Goal: Task Accomplishment & Management: Use online tool/utility

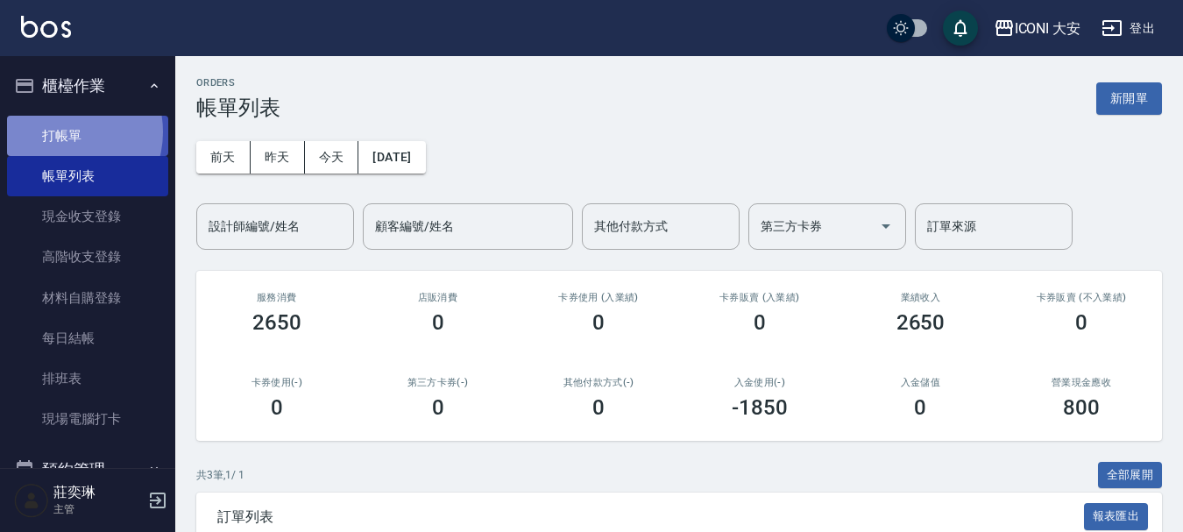
click at [63, 131] on link "打帳單" at bounding box center [87, 136] width 161 height 40
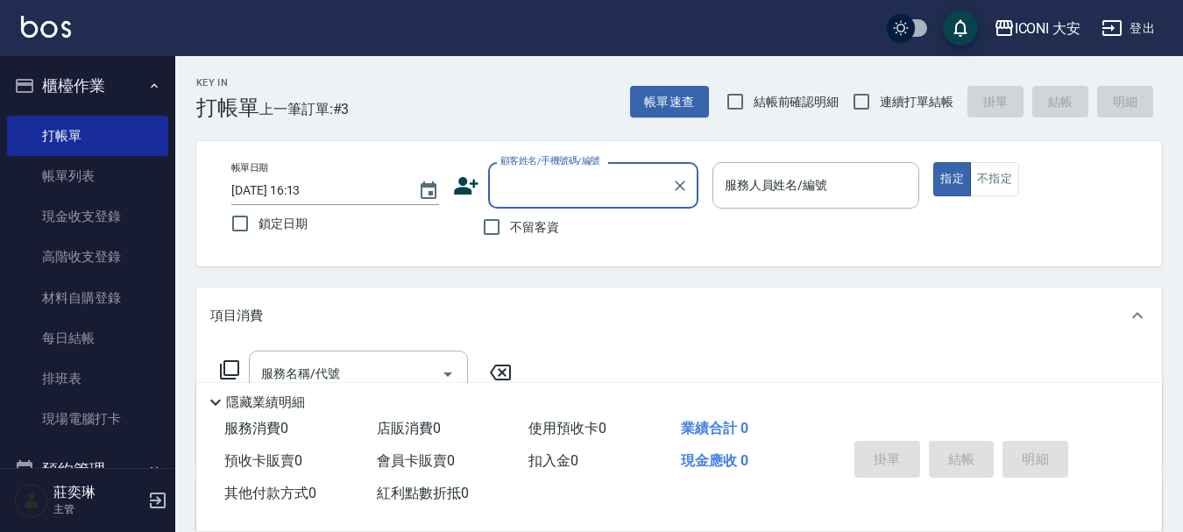
click at [533, 187] on input "顧客姓名/手機號碼/編號" at bounding box center [580, 185] width 168 height 31
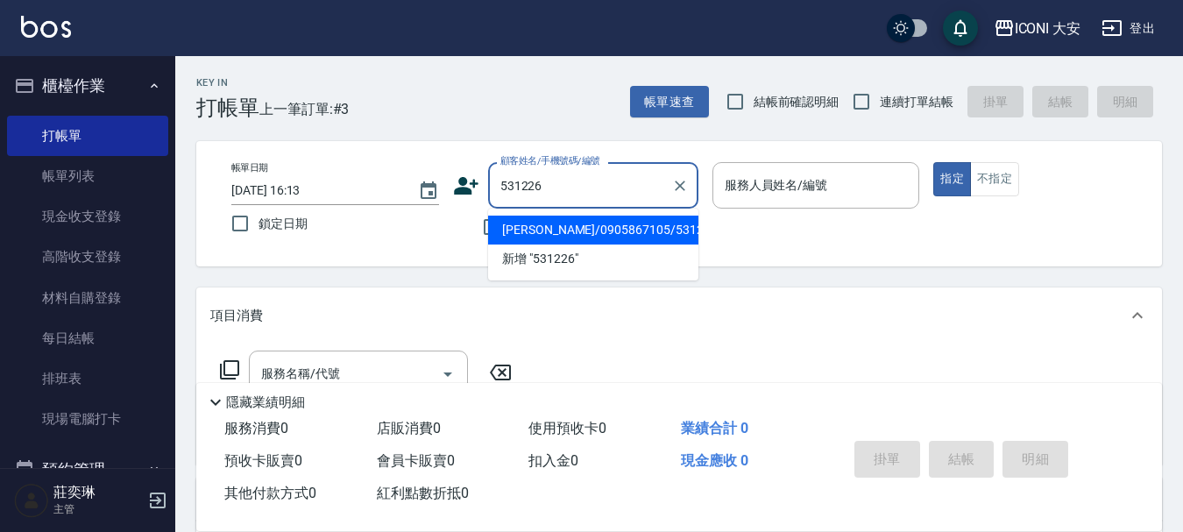
click at [621, 234] on li "[PERSON_NAME]/0905867105/531226" at bounding box center [593, 230] width 210 height 29
type input "[PERSON_NAME]/0905867105/531226"
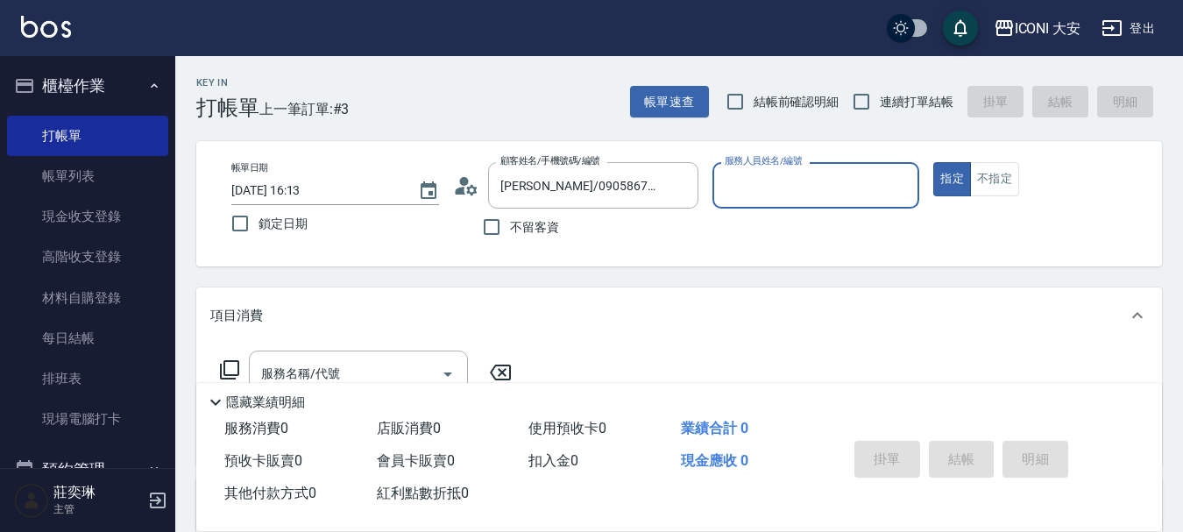
type input "Yulisa-8"
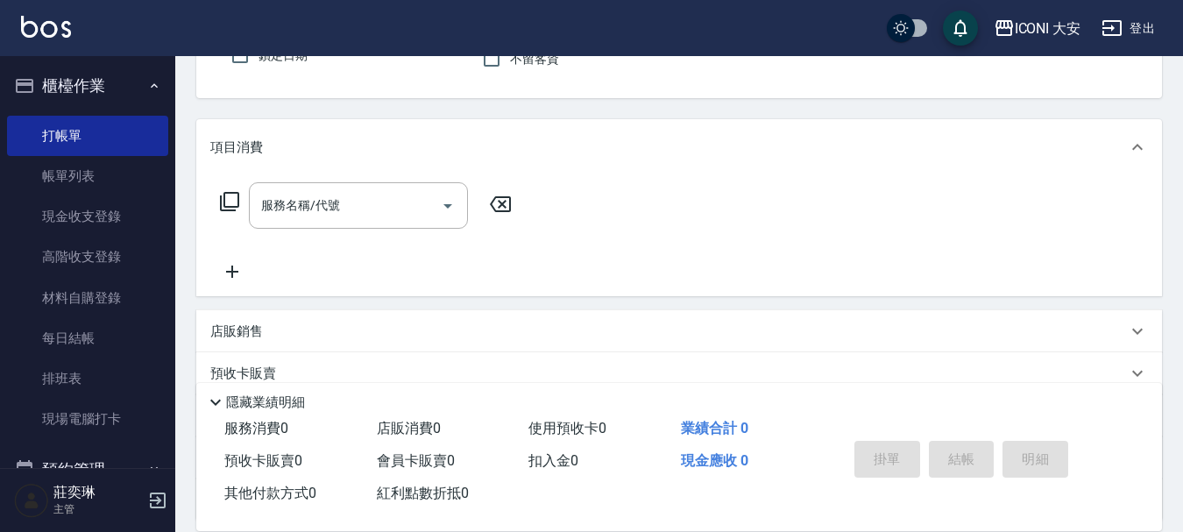
scroll to position [175, 0]
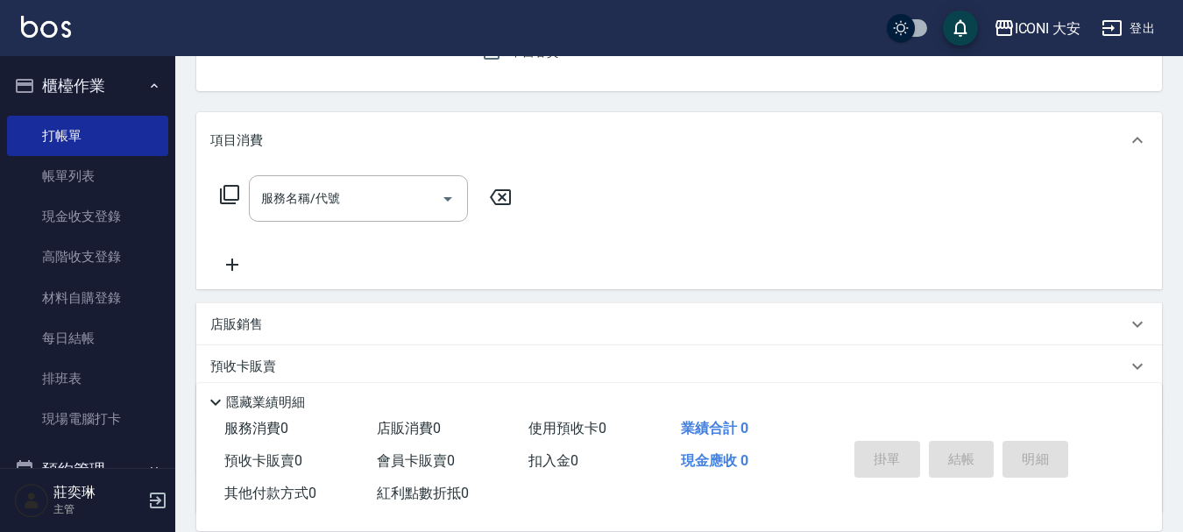
click at [228, 195] on icon at bounding box center [229, 194] width 21 height 21
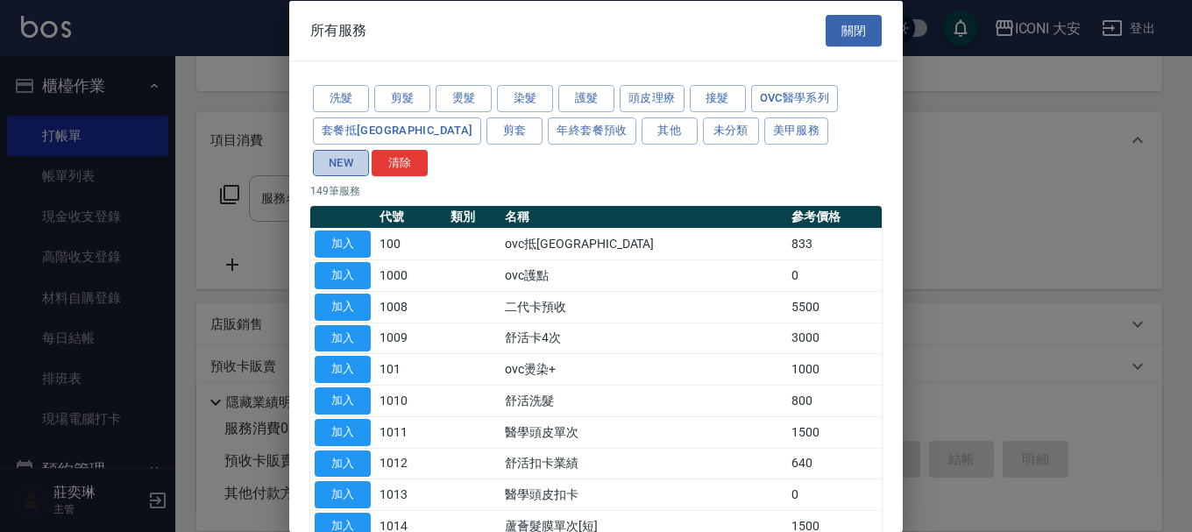
click at [369, 149] on button "NEW" at bounding box center [341, 162] width 56 height 27
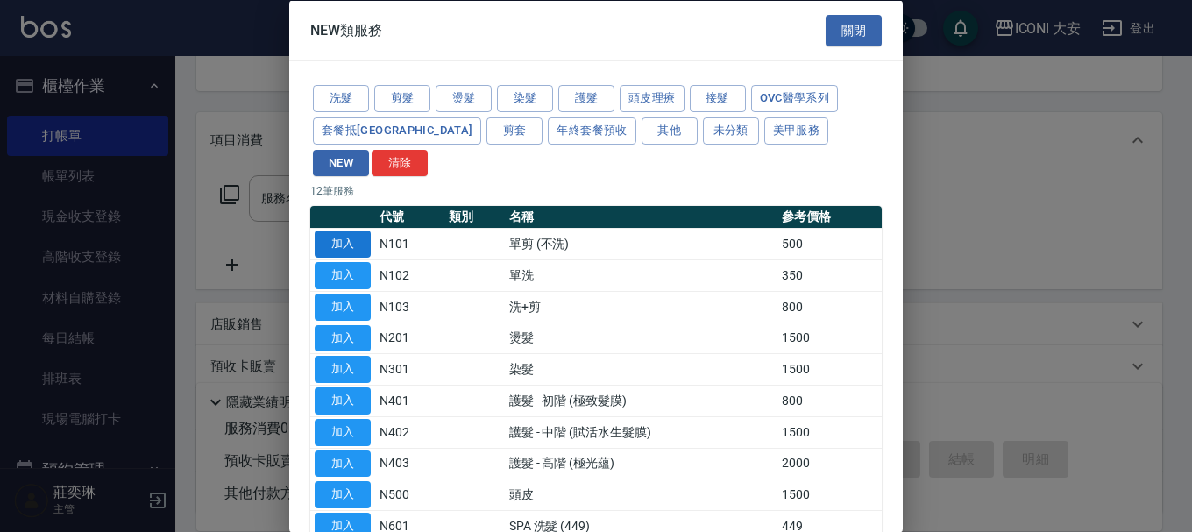
click at [353, 230] on button "加入" at bounding box center [343, 243] width 56 height 27
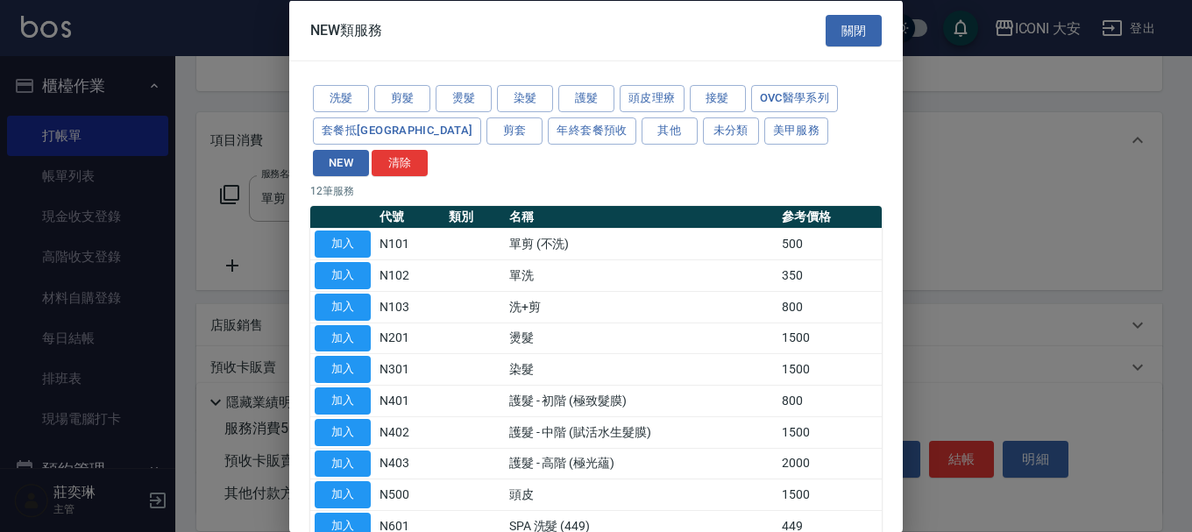
type input "單剪 (不洗)(N101)"
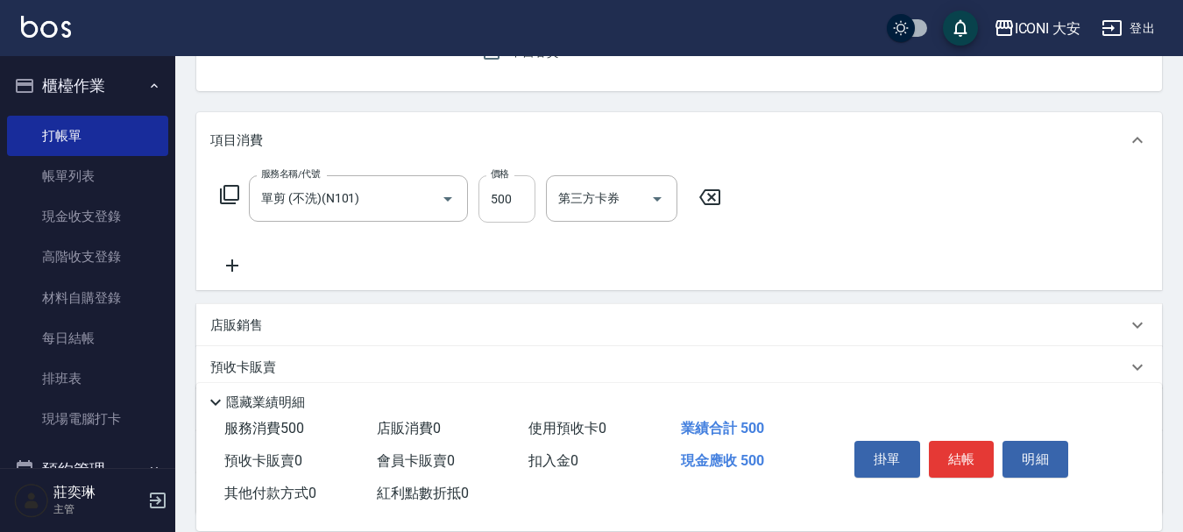
click at [520, 196] on input "500" at bounding box center [506, 198] width 57 height 47
type input "600"
click at [230, 188] on icon at bounding box center [229, 194] width 21 height 21
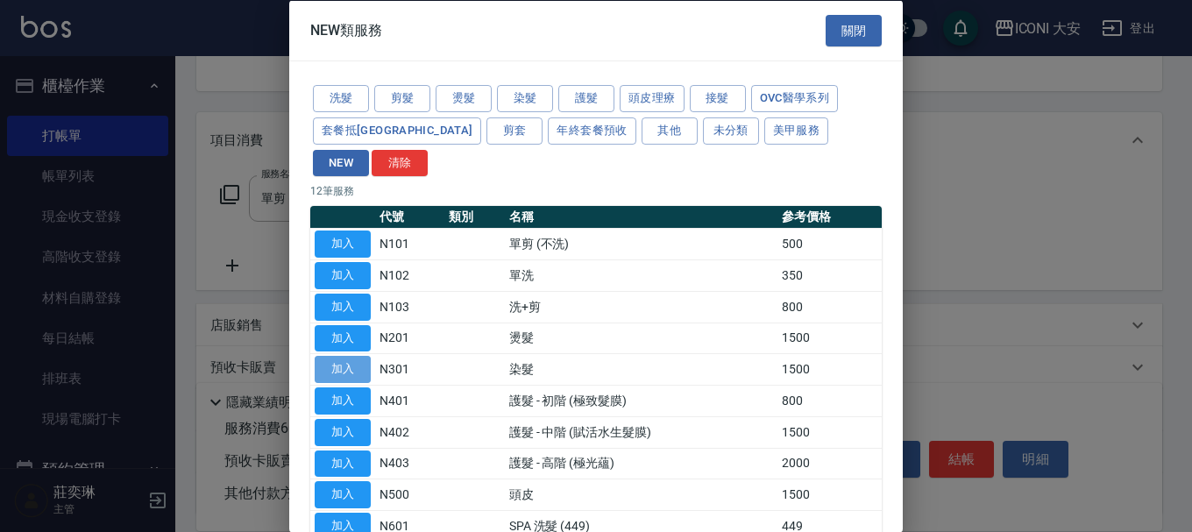
click at [359, 356] on button "加入" at bounding box center [343, 369] width 56 height 27
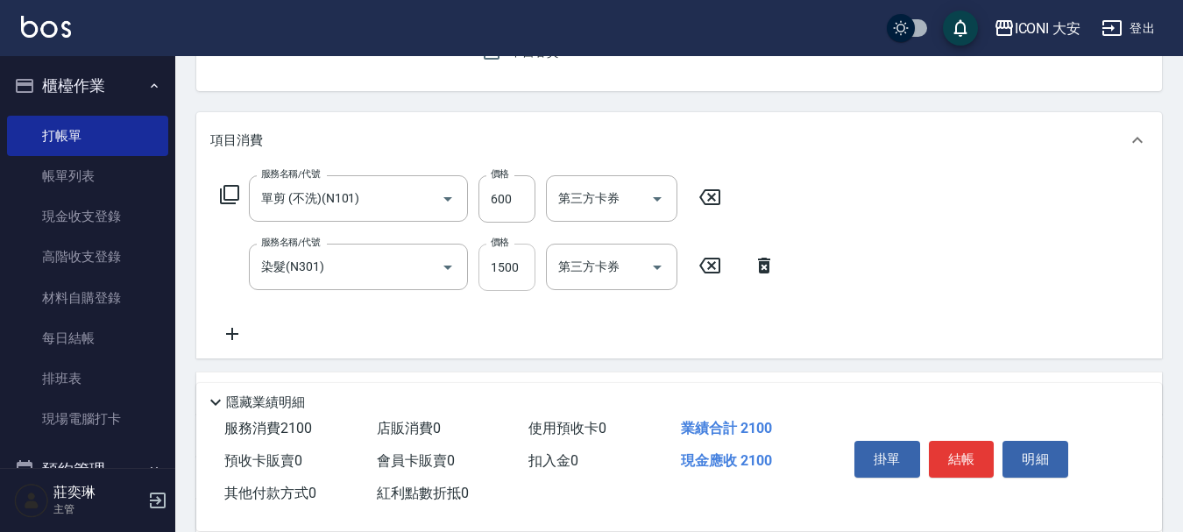
click at [520, 268] on input "1500" at bounding box center [506, 267] width 57 height 47
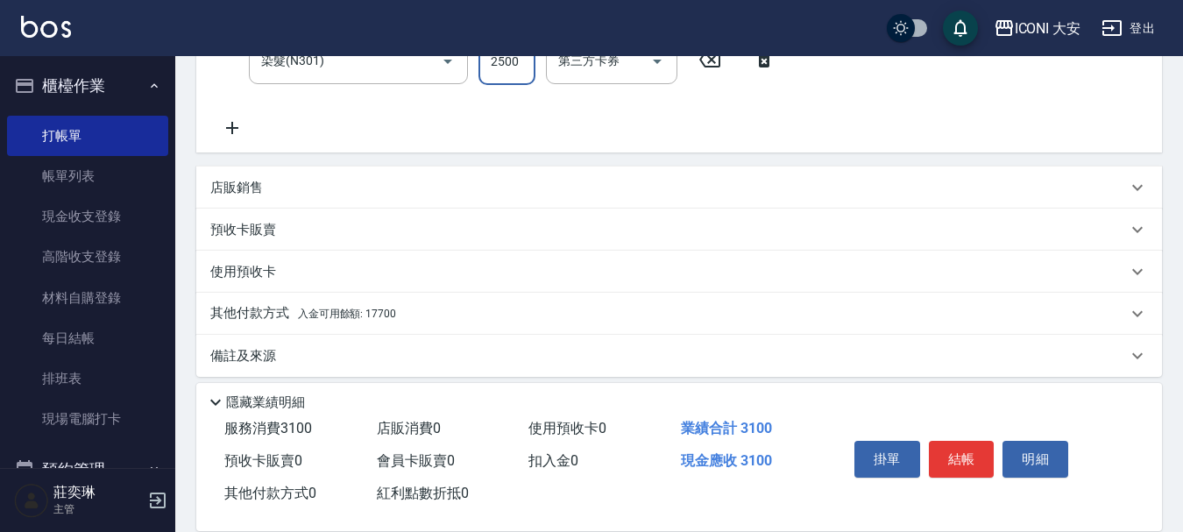
scroll to position [394, 0]
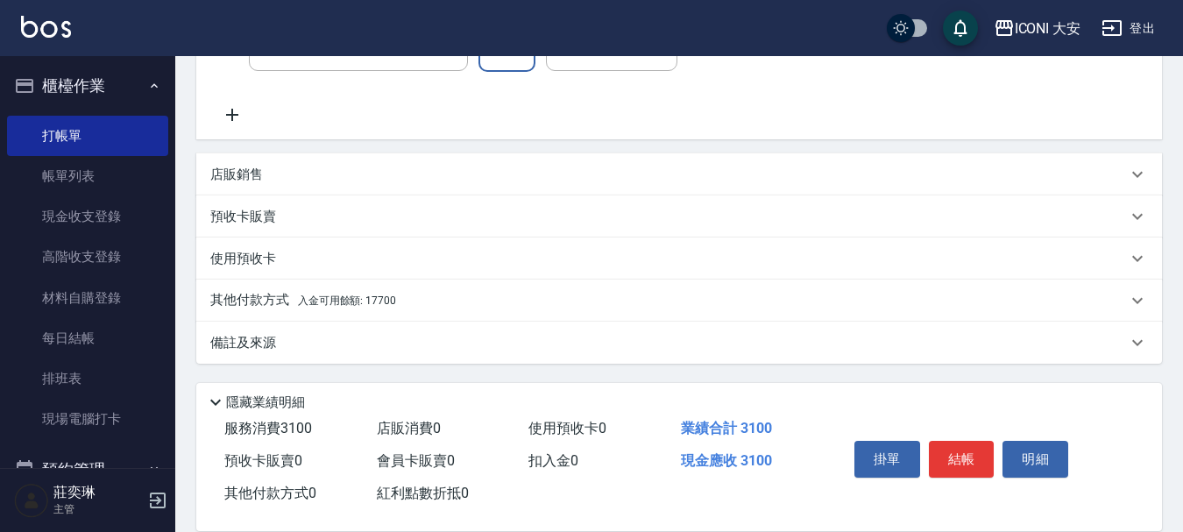
type input "2500"
click at [273, 295] on p "其他付款方式 入金可用餘額: 17700" at bounding box center [303, 300] width 186 height 19
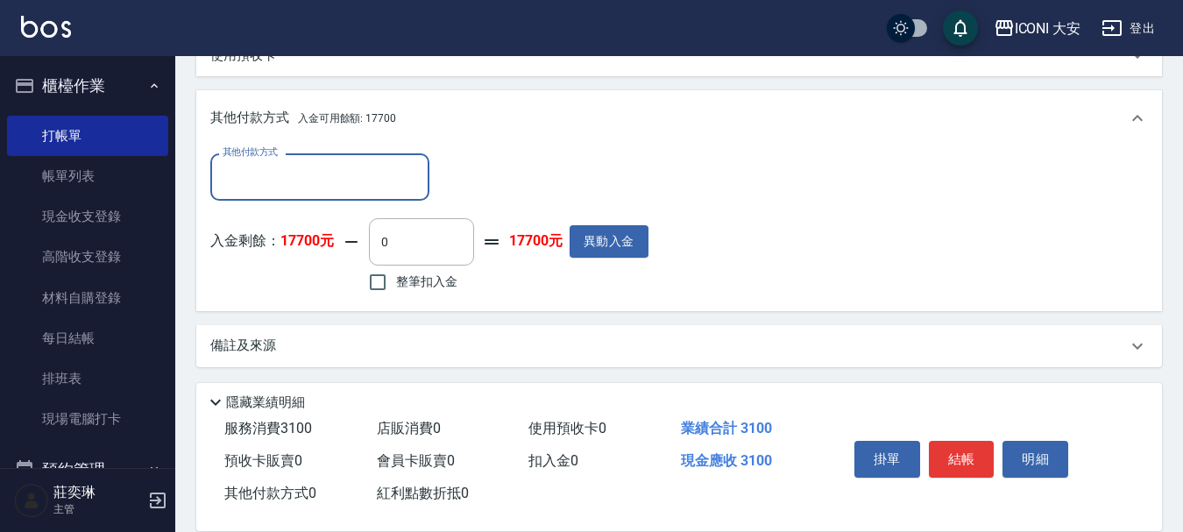
scroll to position [601, 0]
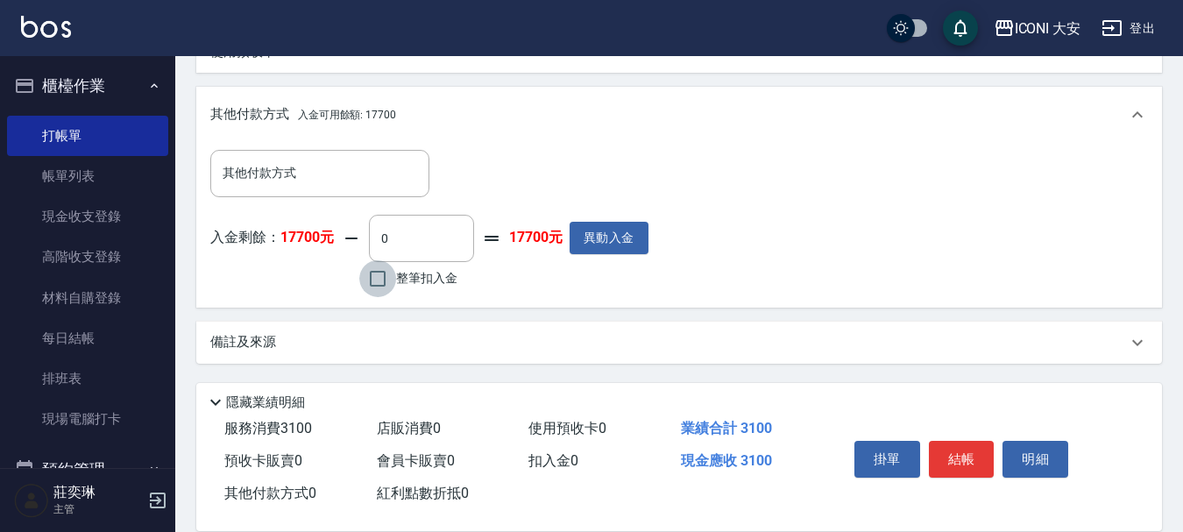
click at [377, 279] on input "整筆扣入金" at bounding box center [377, 278] width 37 height 37
checkbox input "true"
type input "3100"
click at [973, 456] on button "結帳" at bounding box center [962, 459] width 66 height 37
